Goal: Entertainment & Leisure: Consume media (video, audio)

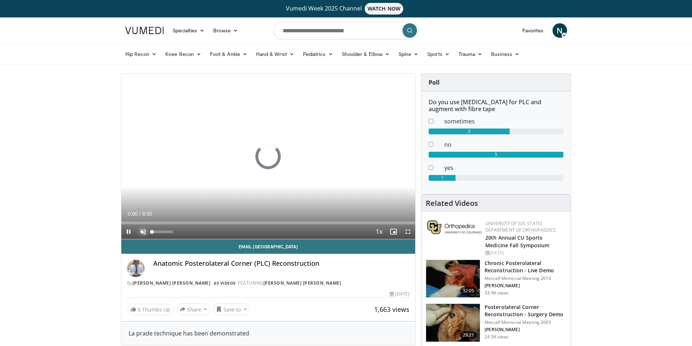
click at [142, 230] on span "Video Player" at bounding box center [143, 232] width 15 height 15
click at [126, 231] on span "Video Player" at bounding box center [128, 232] width 15 height 15
